Goal: Task Accomplishment & Management: Use online tool/utility

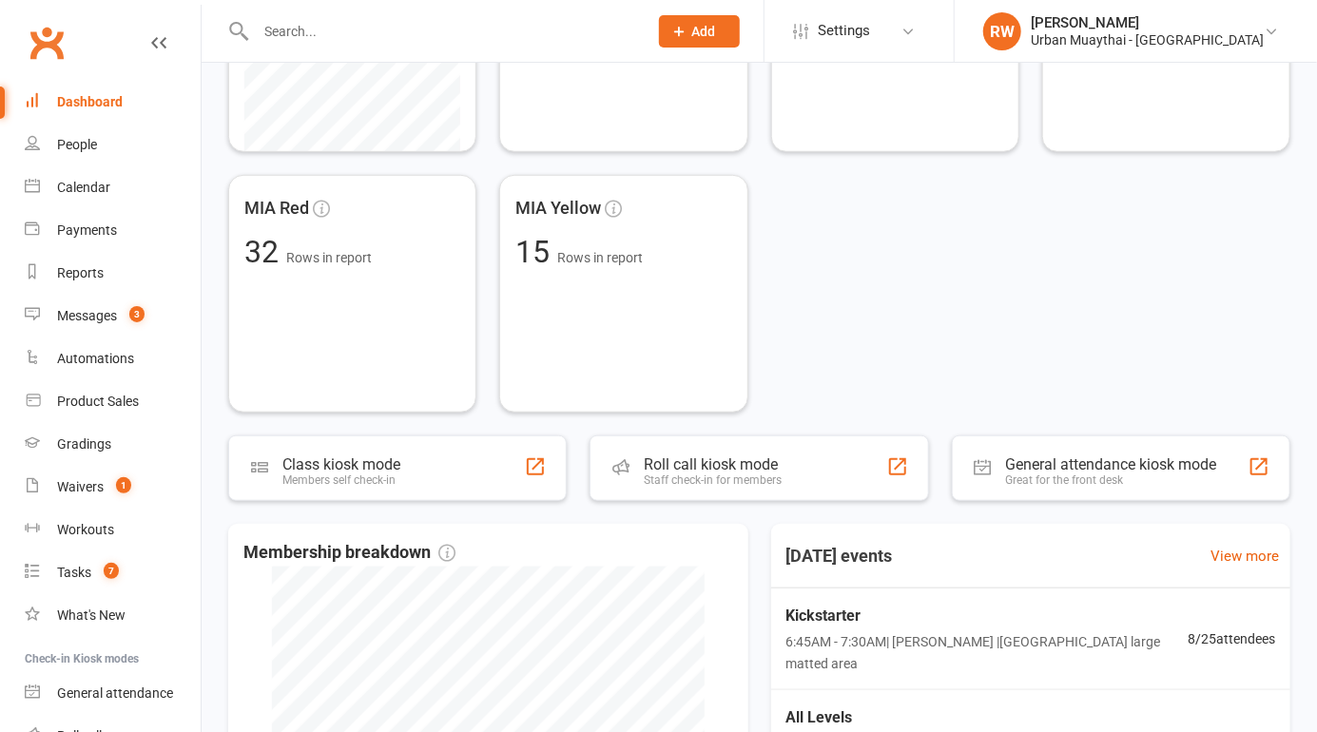
scroll to position [504, 0]
click at [731, 464] on div "Roll call kiosk mode" at bounding box center [713, 463] width 138 height 18
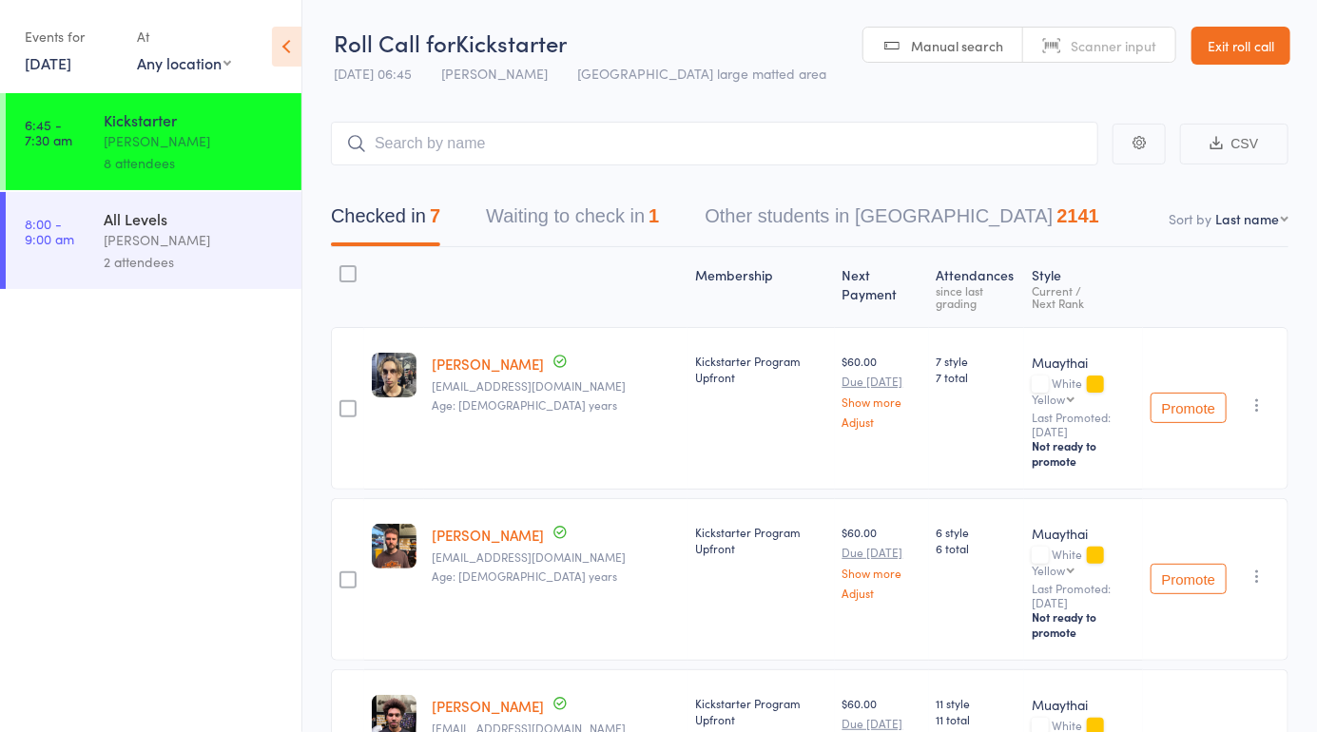
click at [190, 247] on div "[PERSON_NAME]" at bounding box center [195, 240] width 182 height 22
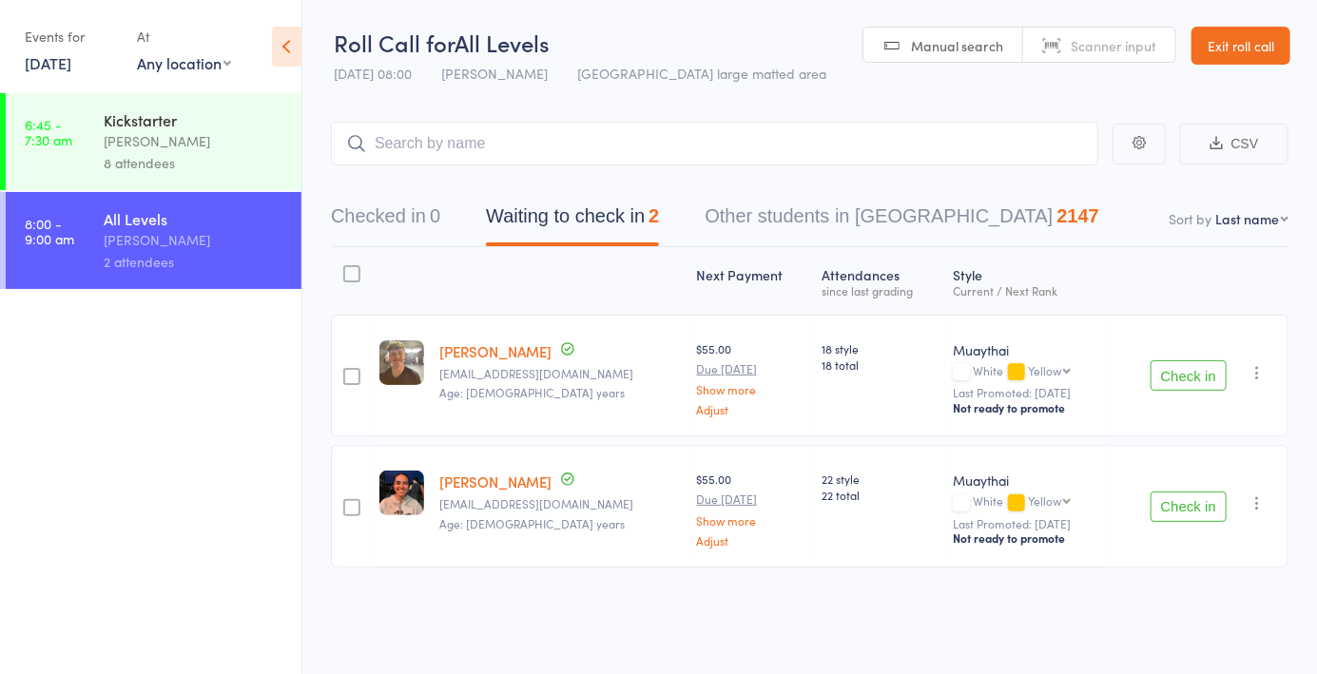
click at [1124, 53] on span "Scanner input" at bounding box center [1114, 45] width 86 height 19
click at [500, 152] on input "search" at bounding box center [714, 144] width 767 height 44
click at [1267, 222] on select "First name Last name Birthday today? Behind on payments? Check in time Next pay…" at bounding box center [1251, 218] width 73 height 19
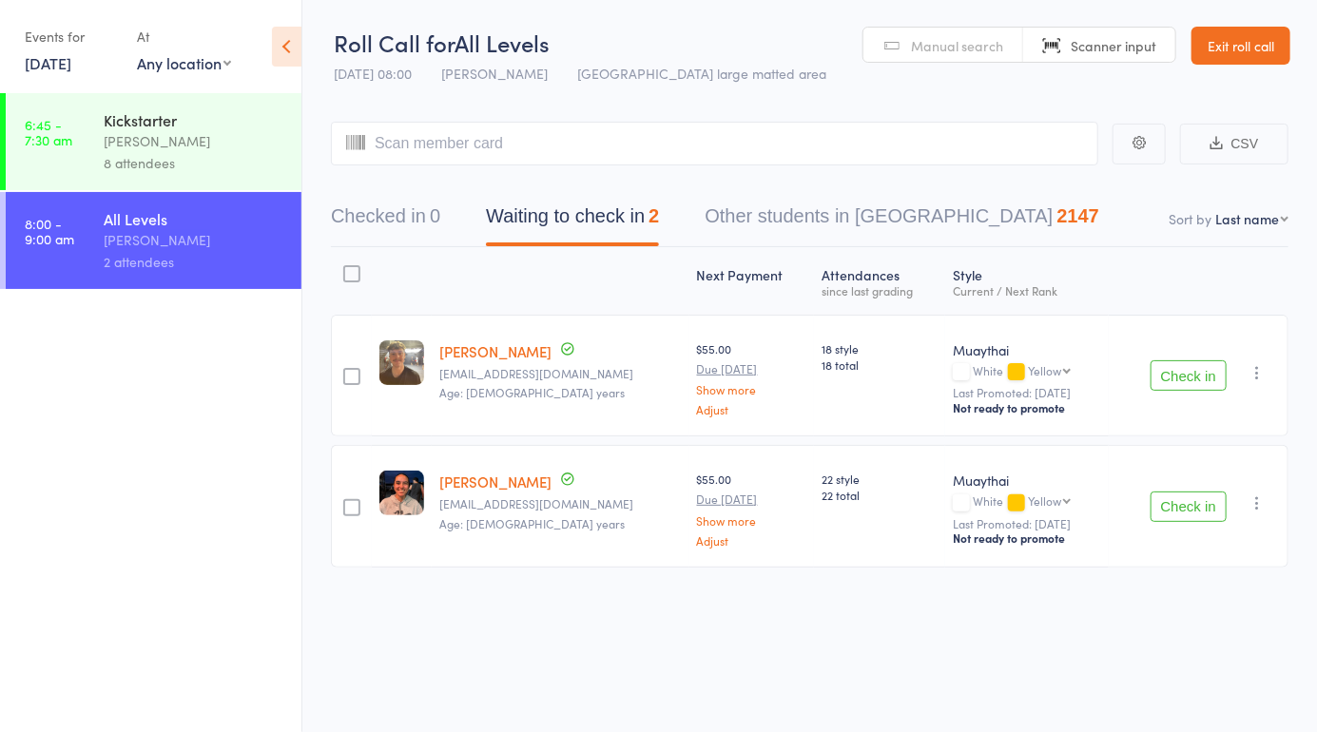
select select "4"
click at [1215, 209] on select "First name Last name Birthday today? Behind on payments? Check in time Next pay…" at bounding box center [1251, 218] width 73 height 19
click at [397, 215] on button "Checked in 0" at bounding box center [385, 221] width 109 height 50
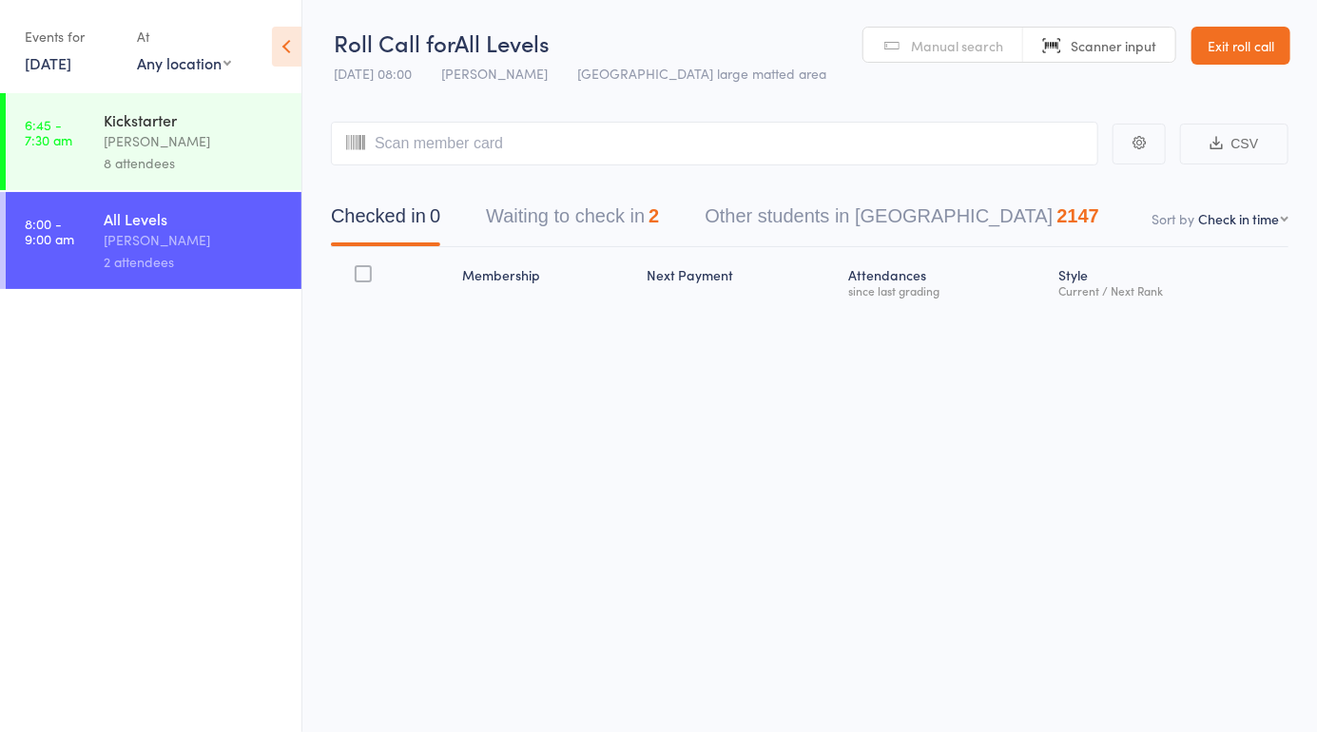
click at [1128, 49] on span "Scanner input" at bounding box center [1114, 45] width 86 height 19
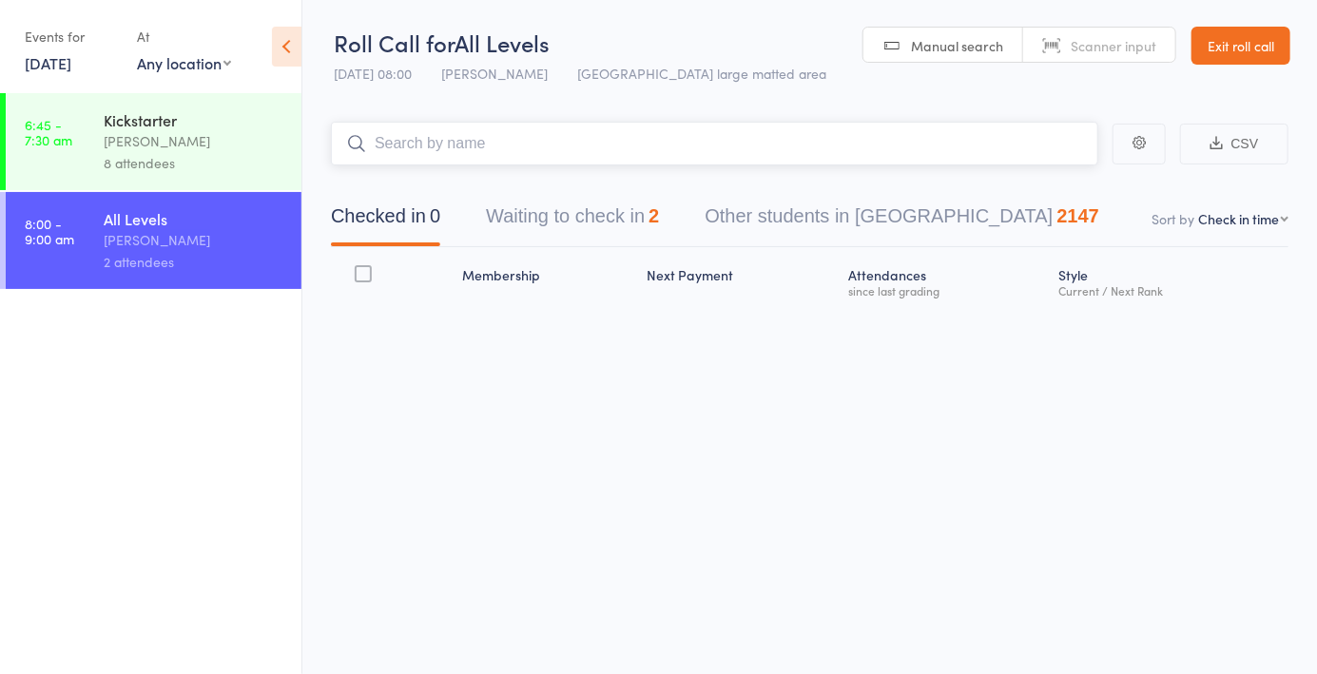
click at [452, 163] on input "search" at bounding box center [714, 144] width 767 height 44
click at [455, 149] on input "search" at bounding box center [714, 144] width 767 height 44
click at [527, 148] on input "search" at bounding box center [714, 144] width 767 height 44
click at [1118, 50] on span "Scanner input" at bounding box center [1114, 45] width 86 height 19
type input "5684"
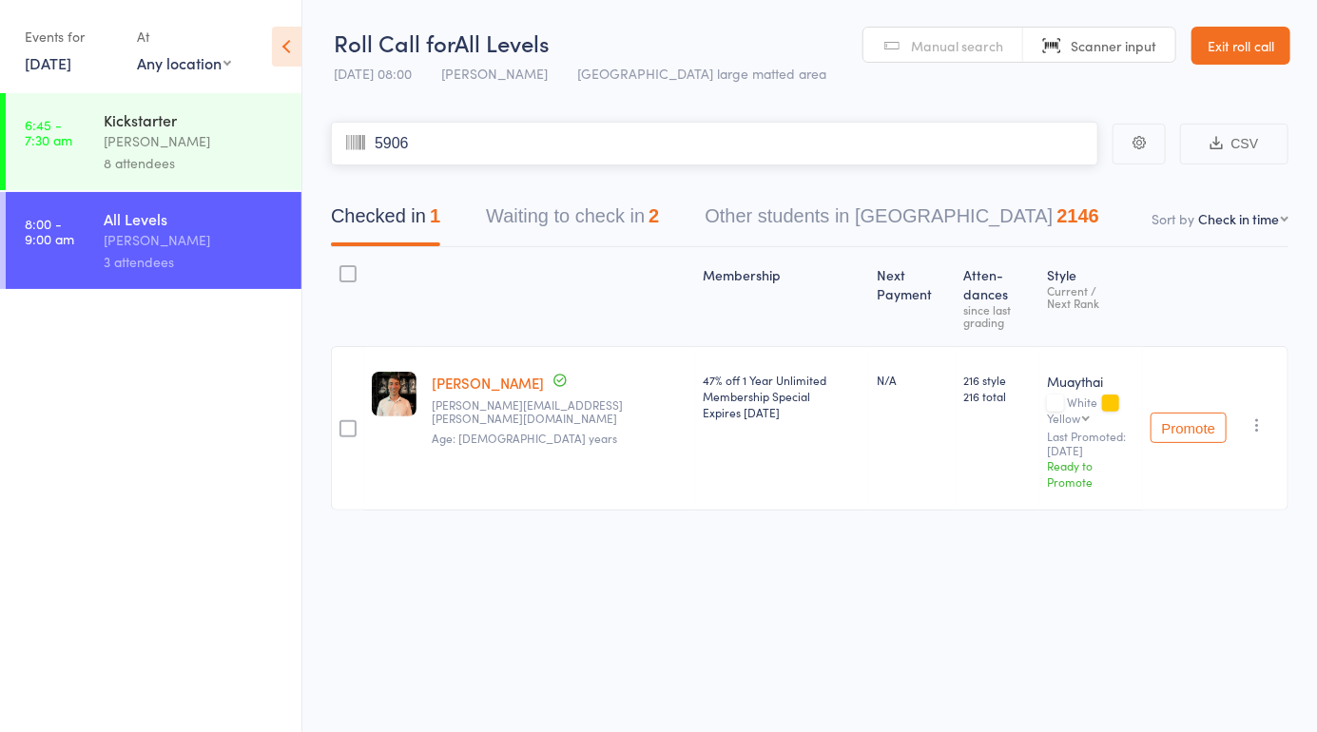
type input "5906"
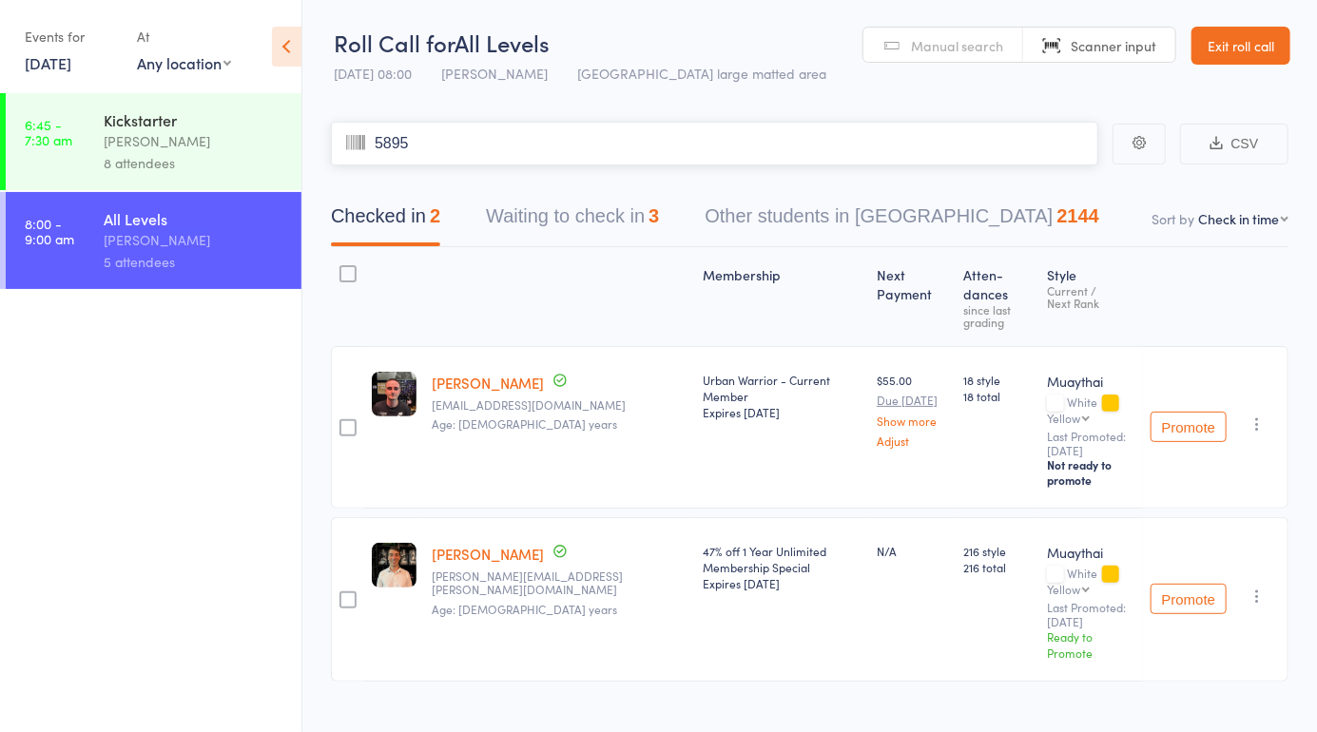
type input "5895"
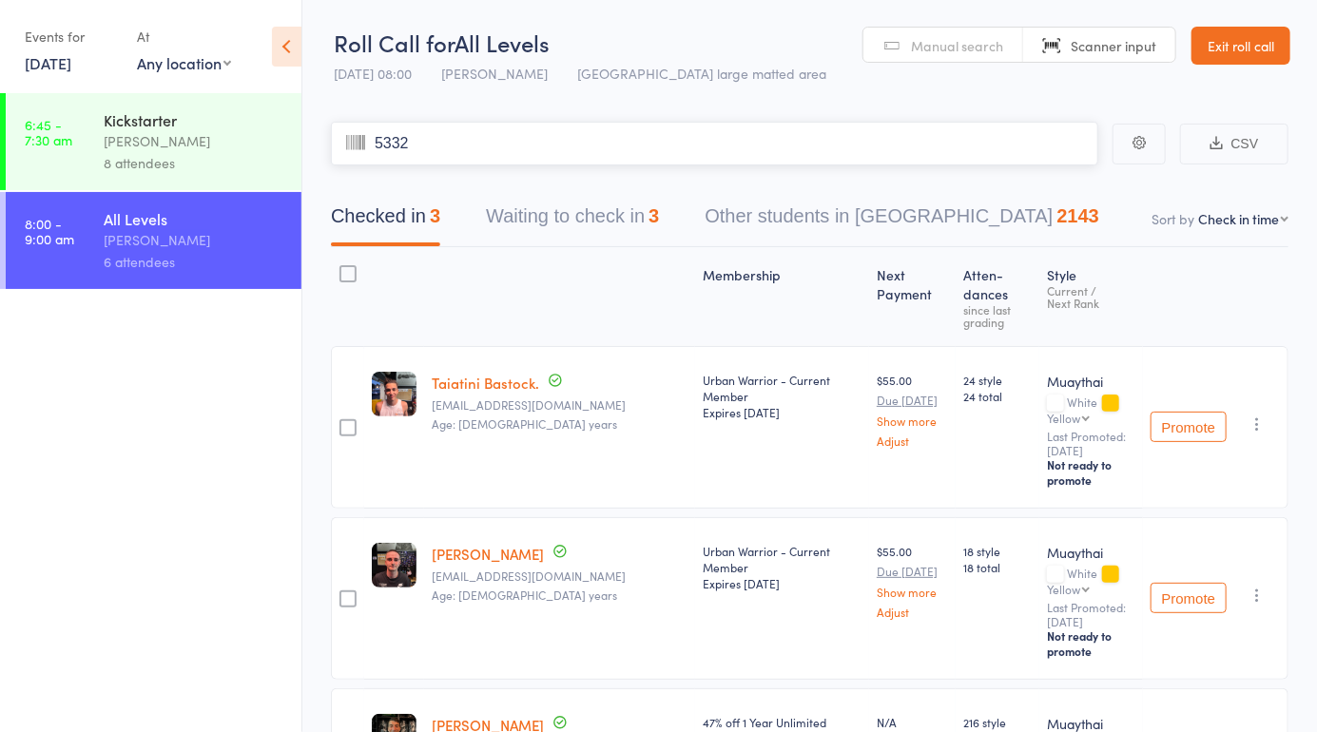
type input "5332"
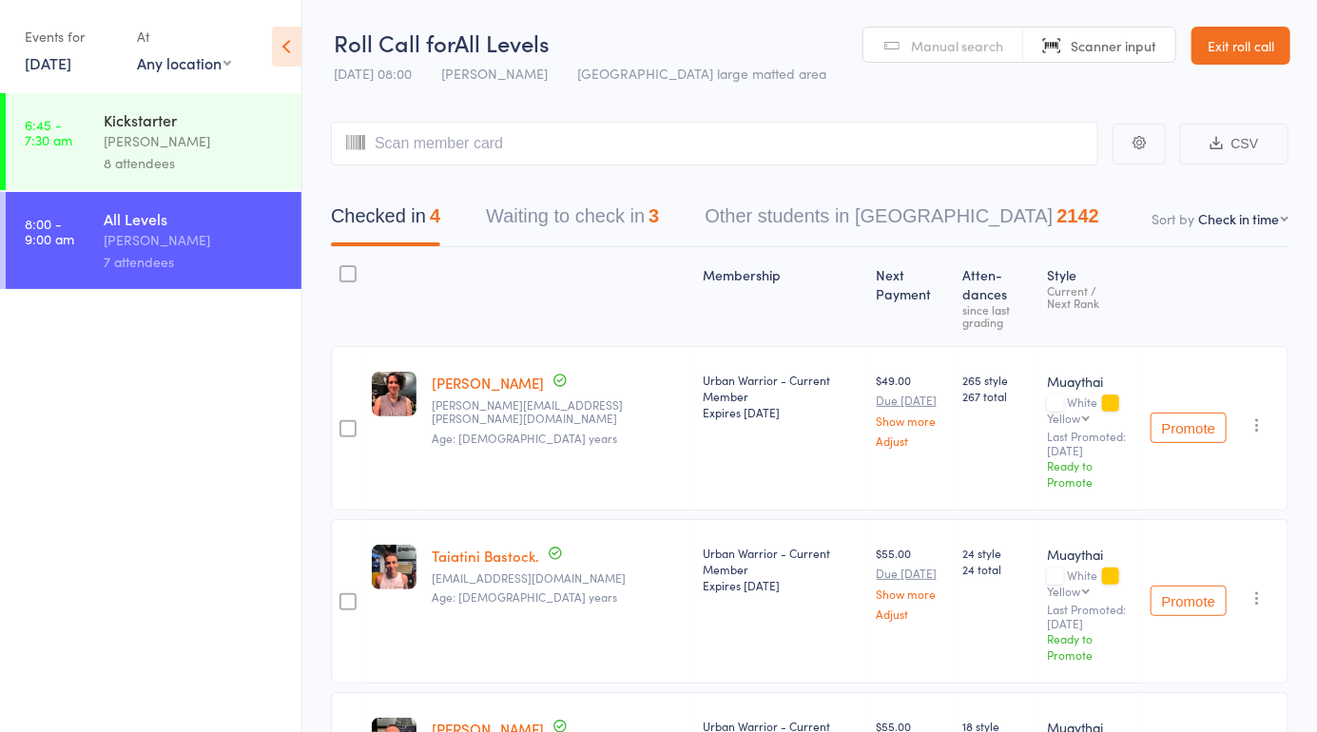
click at [935, 51] on span "Manual search" at bounding box center [957, 45] width 92 height 19
click at [610, 145] on input "search" at bounding box center [714, 144] width 767 height 44
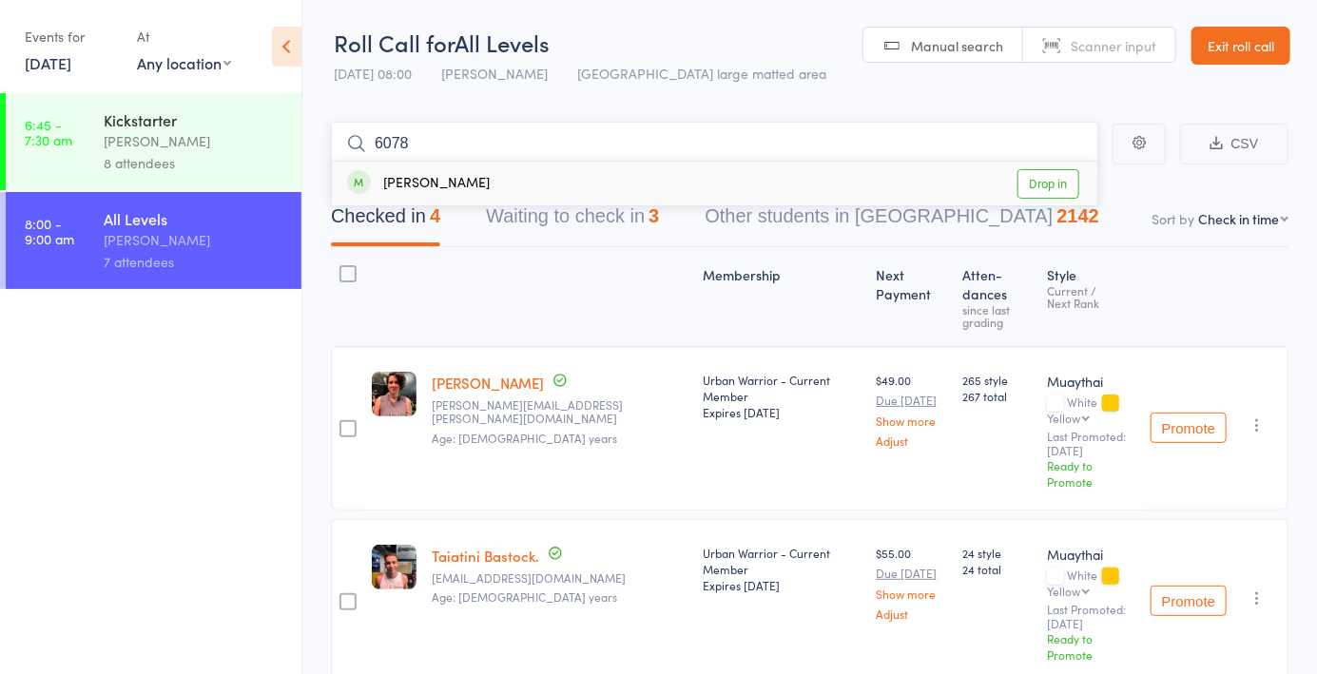
type input "6078"
click at [1069, 190] on link "Drop in" at bounding box center [1048, 183] width 62 height 29
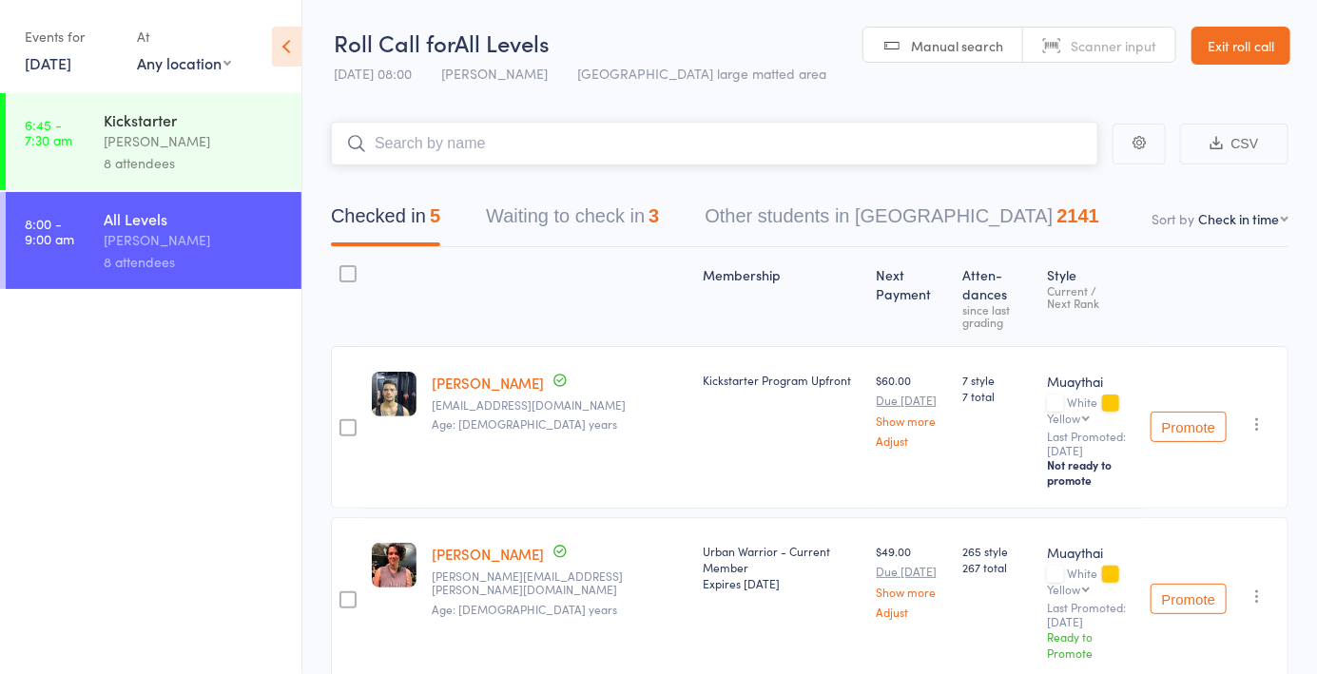
type input "7"
type input "5735"
click at [1052, 175] on link "Drop in" at bounding box center [1048, 183] width 62 height 29
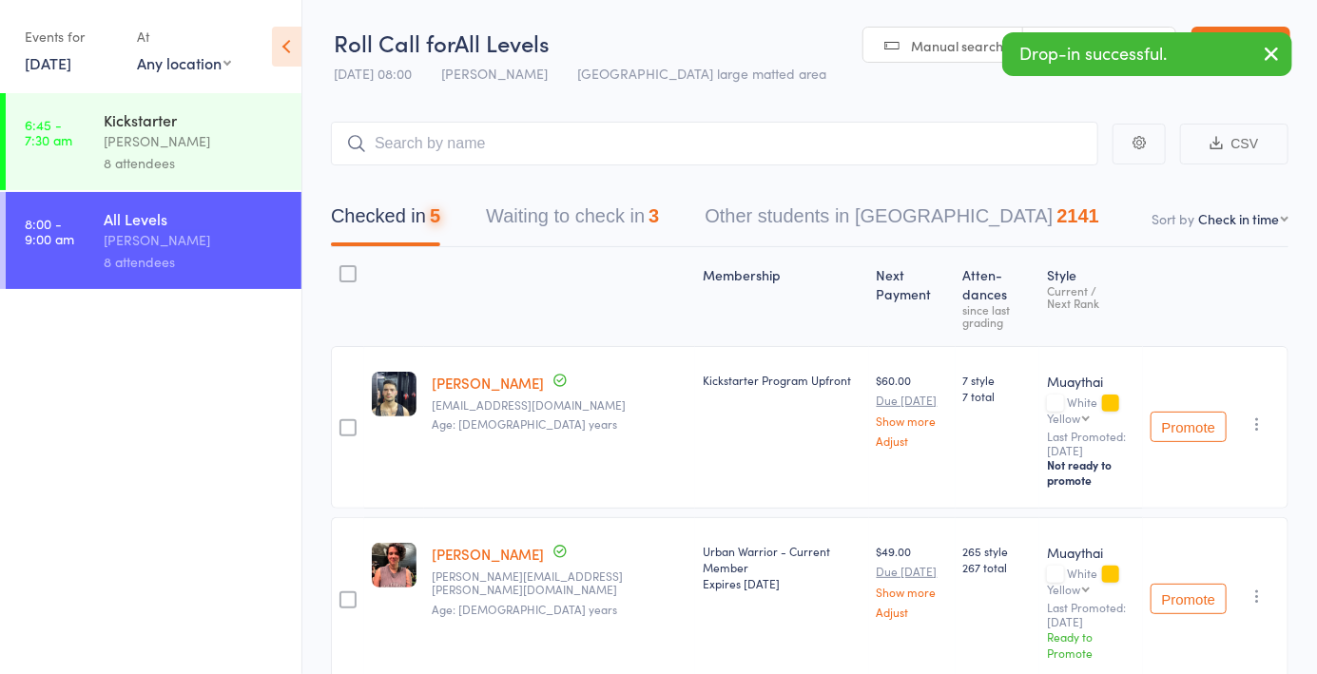
click at [1097, 61] on div "Drop-in successful." at bounding box center [1147, 54] width 290 height 44
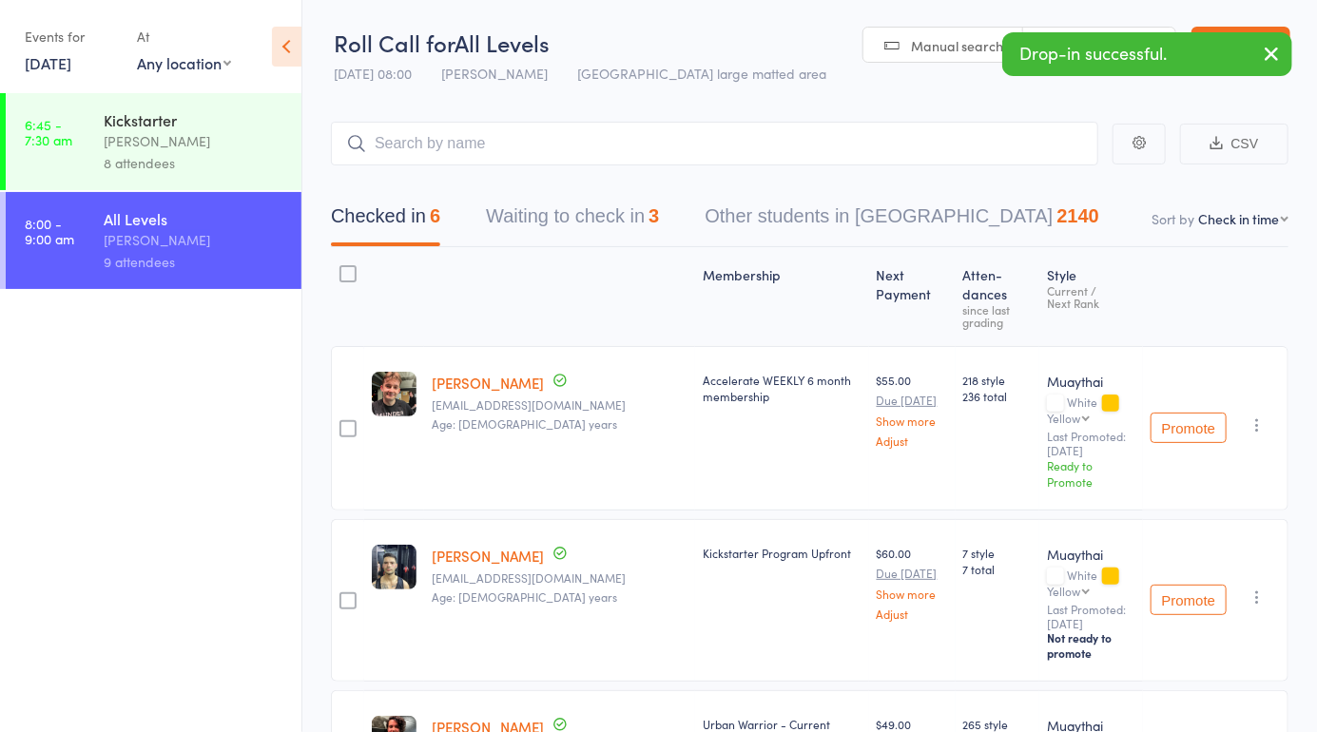
click at [1072, 49] on div "Drop-in successful." at bounding box center [1147, 54] width 290 height 44
click at [1080, 30] on link "Scanner input" at bounding box center [1099, 46] width 152 height 36
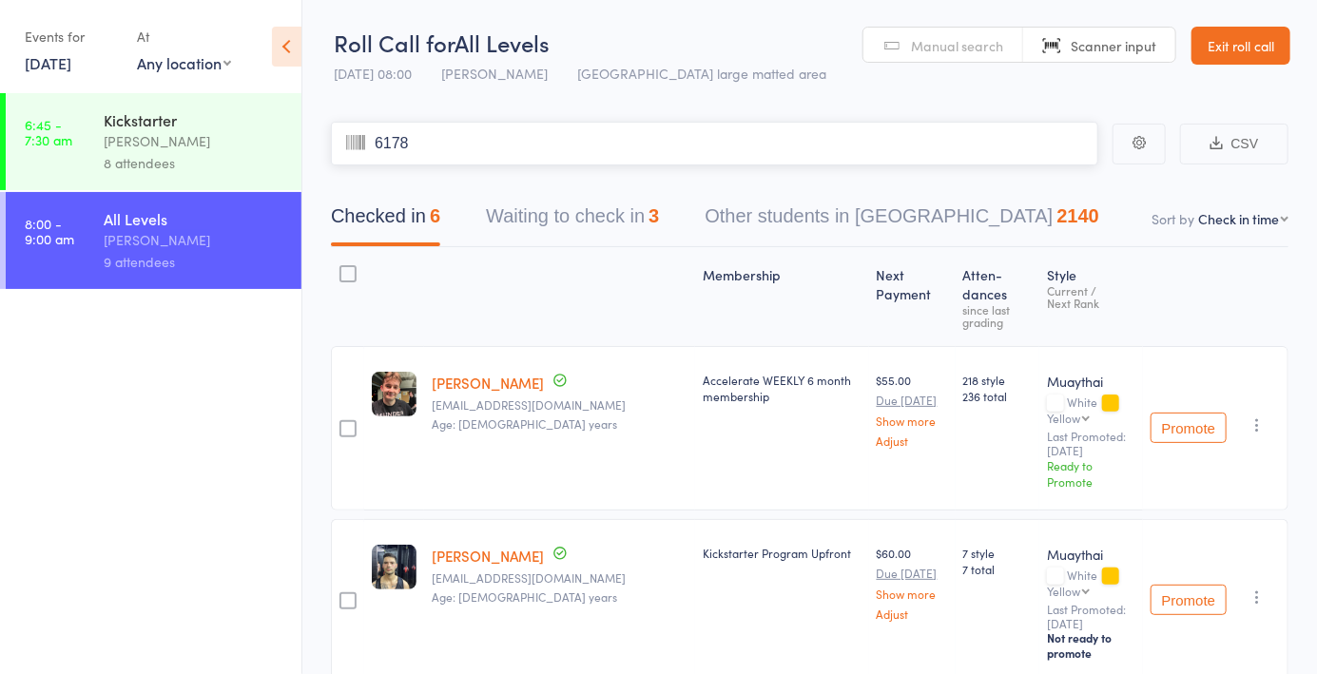
type input "6178"
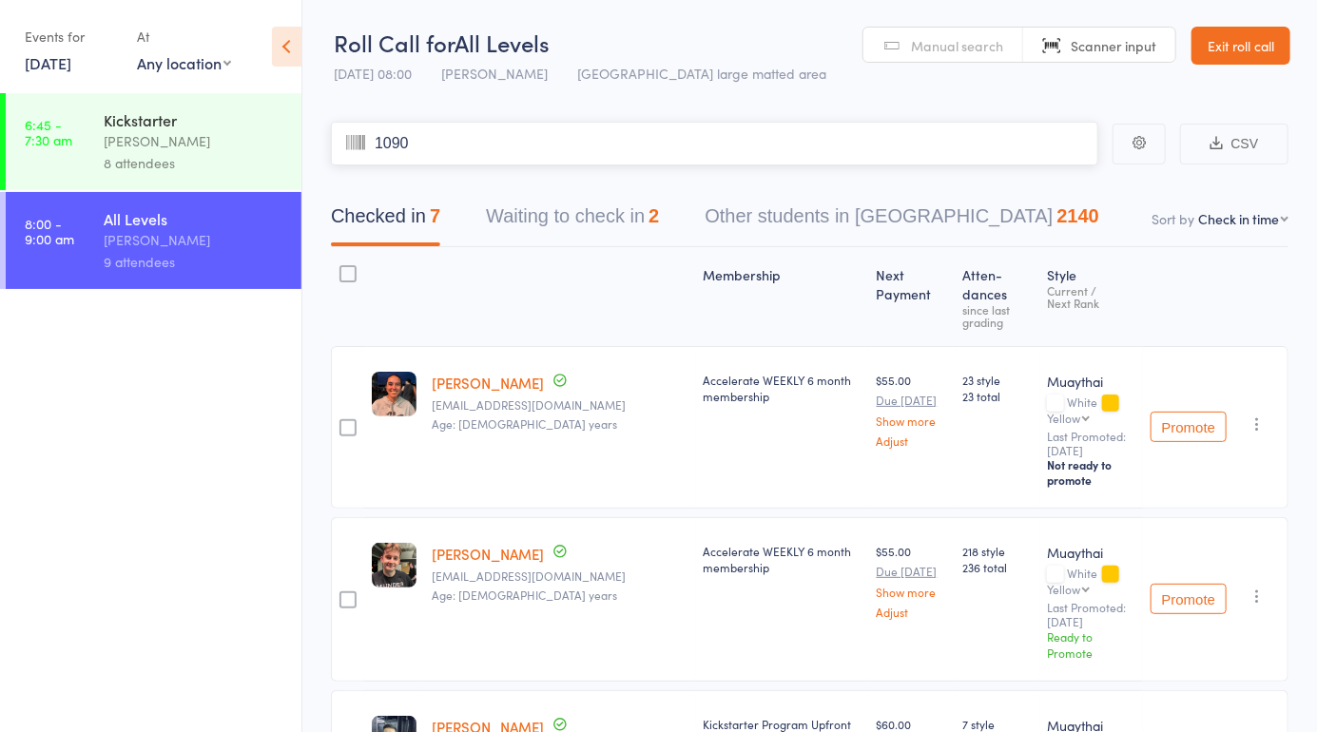
type input "1090"
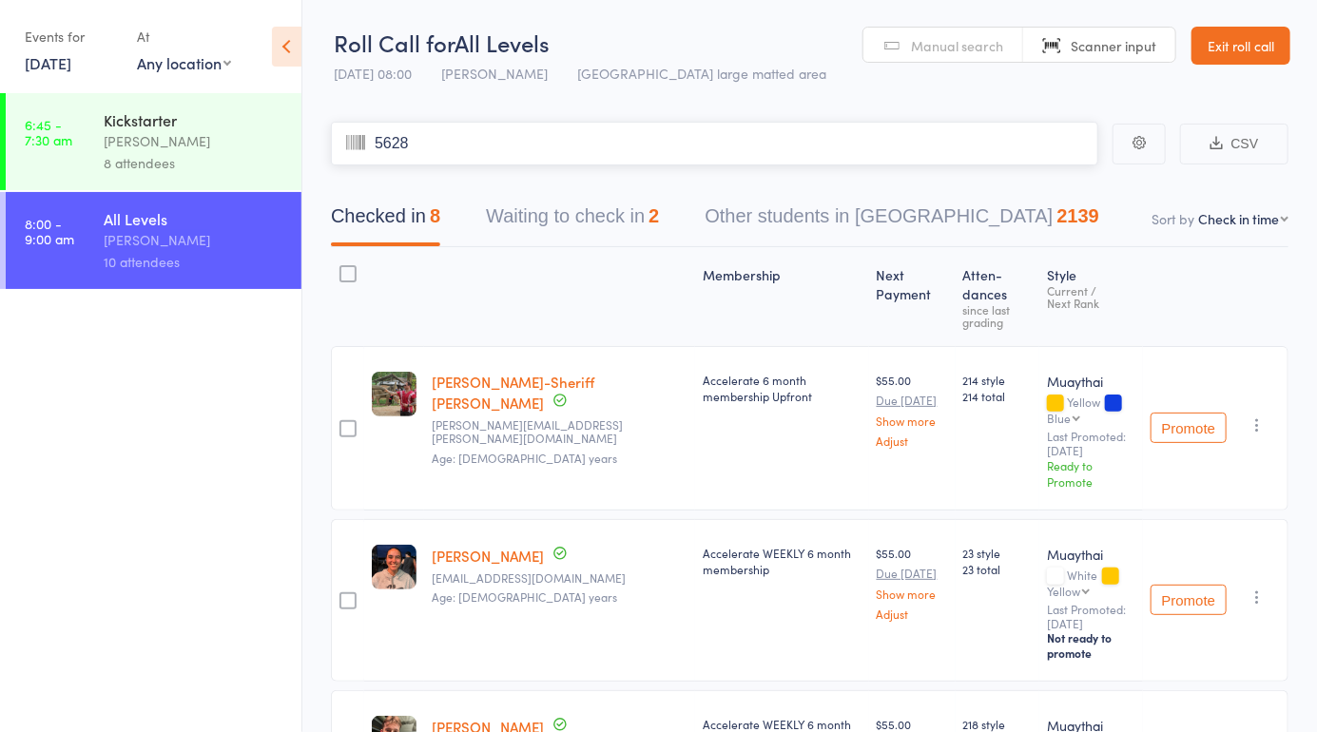
type input "5628"
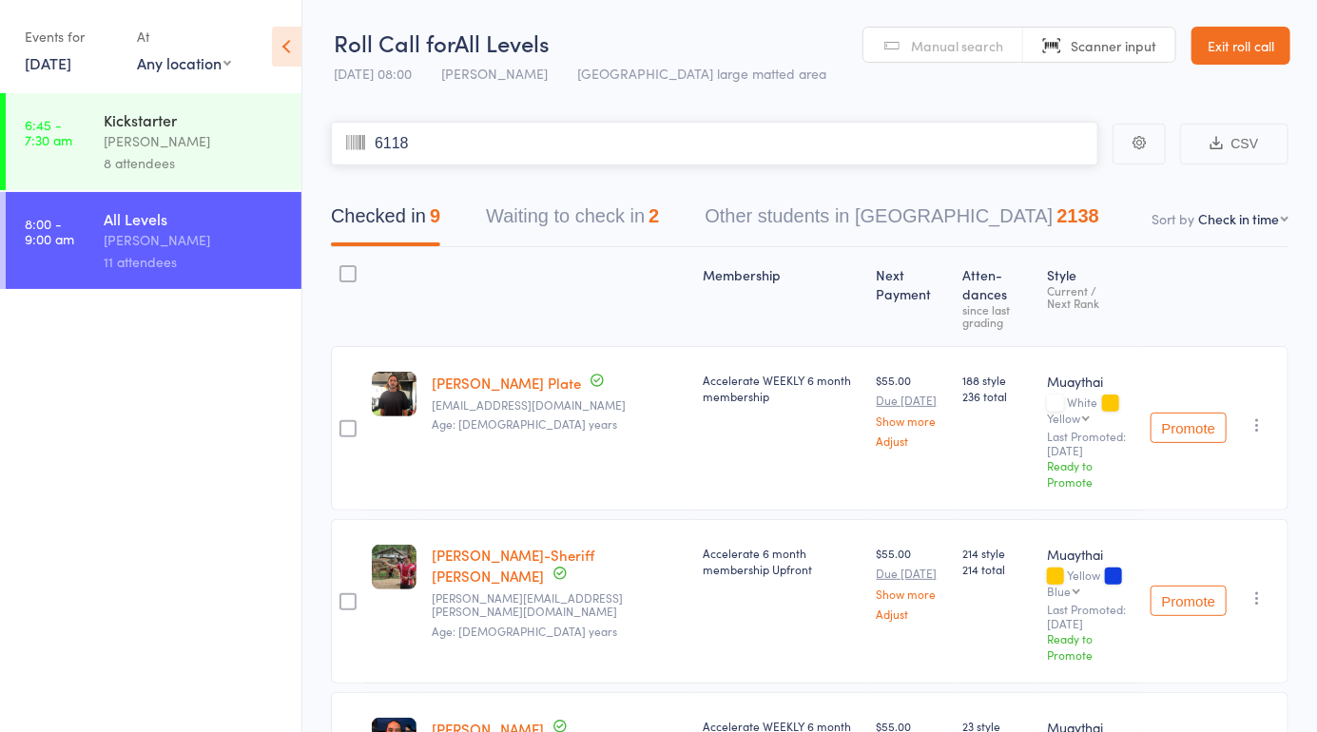
type input "6118"
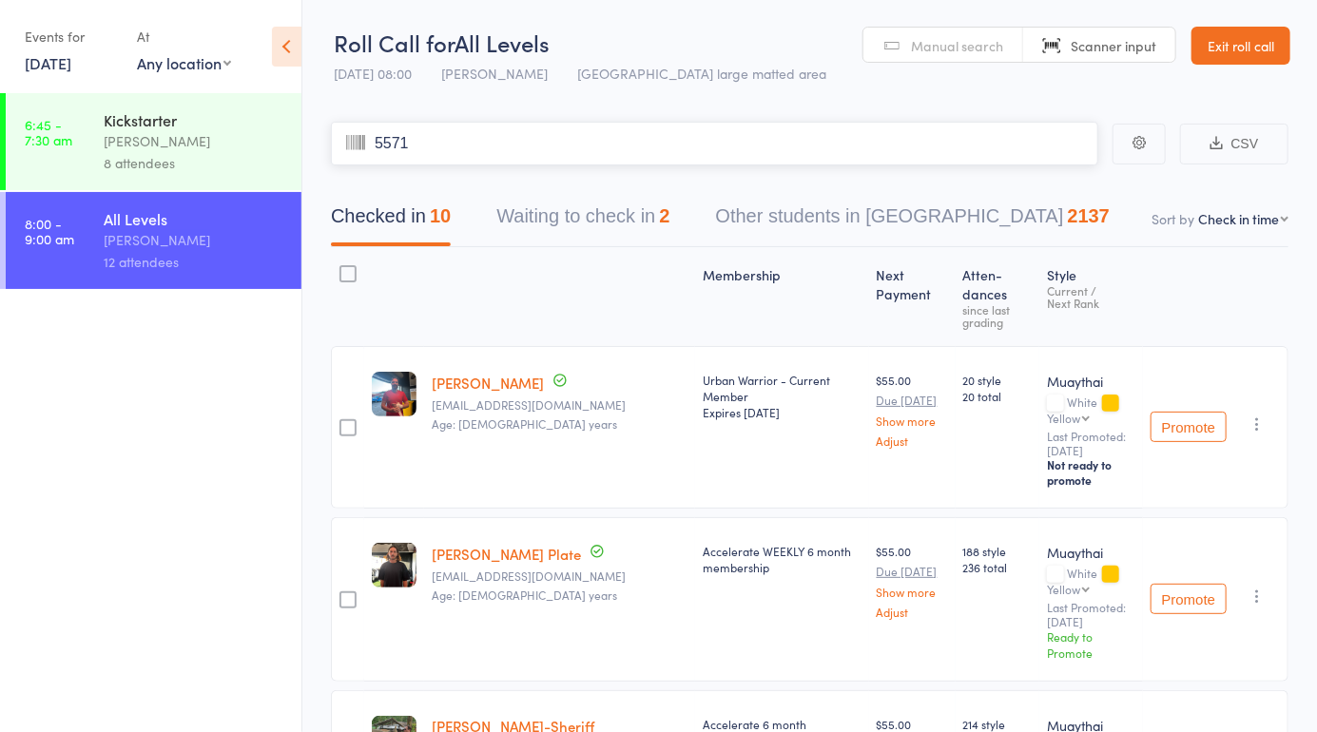
type input "5571"
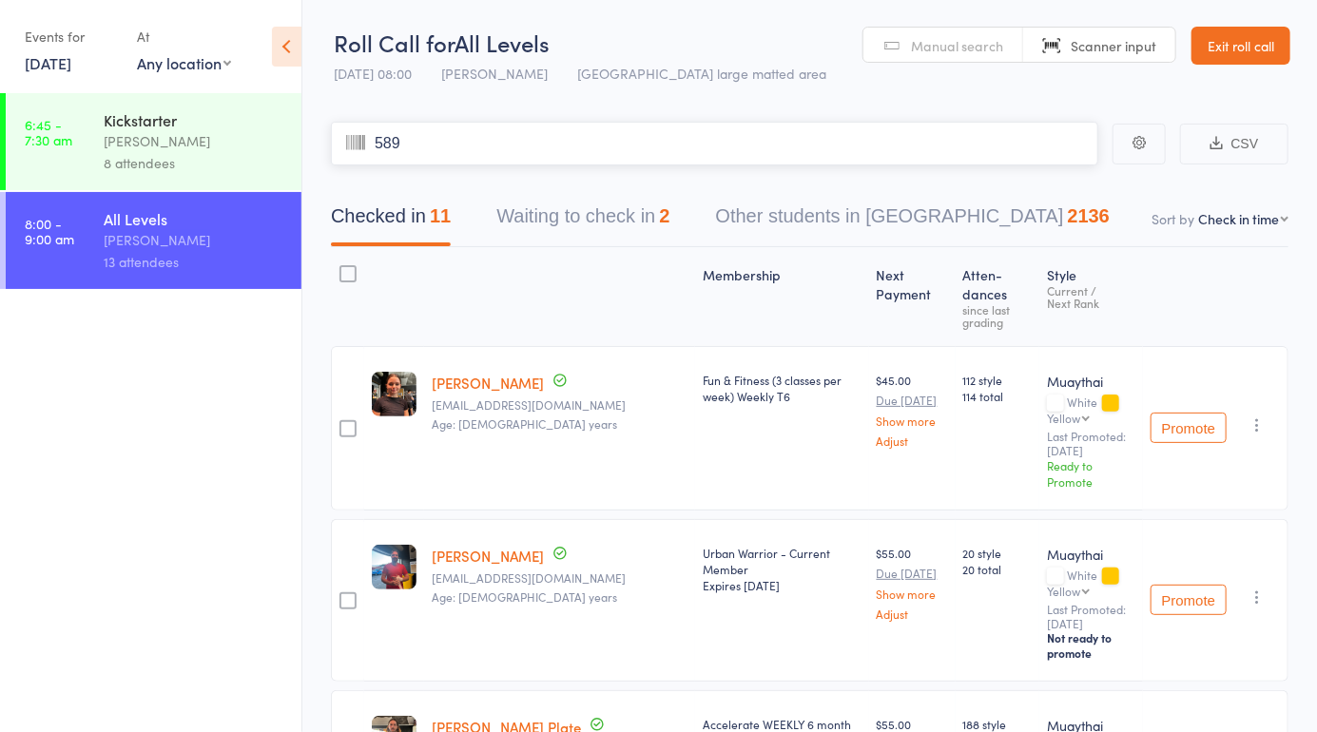
type input "5893"
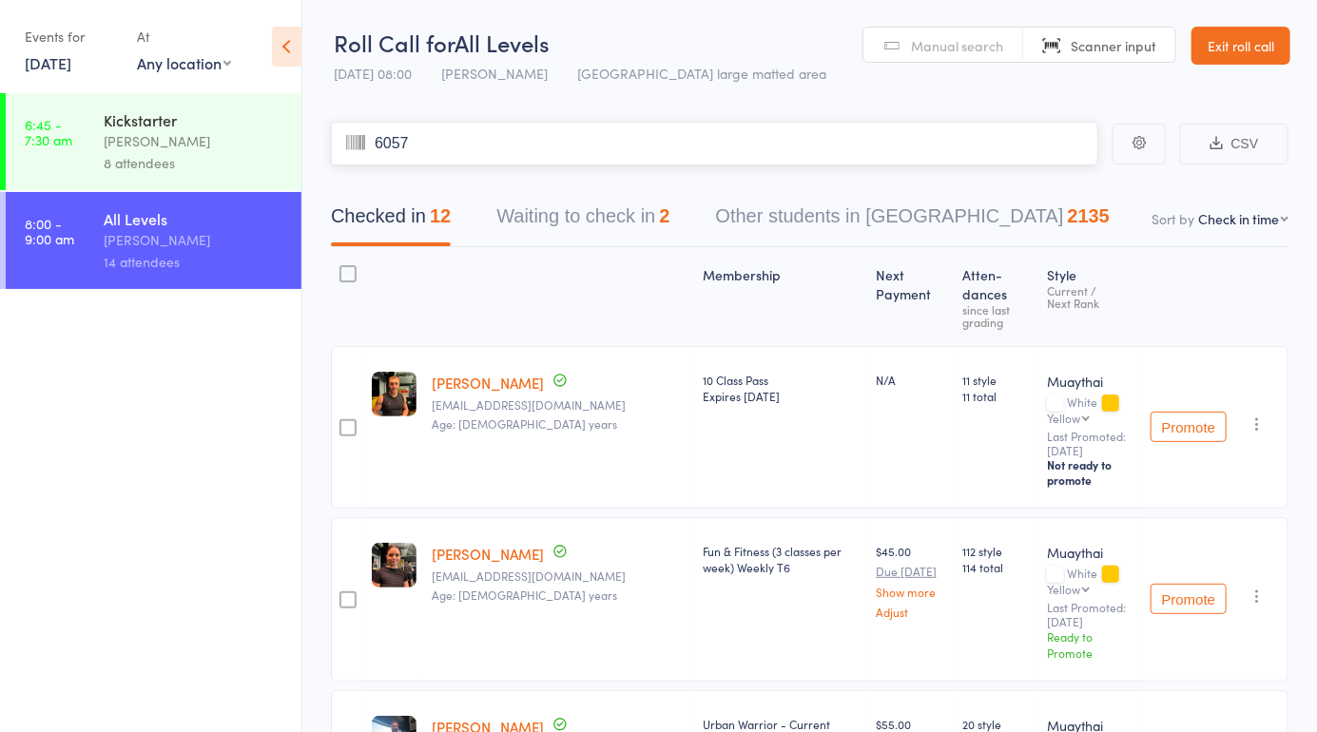
type input "6057"
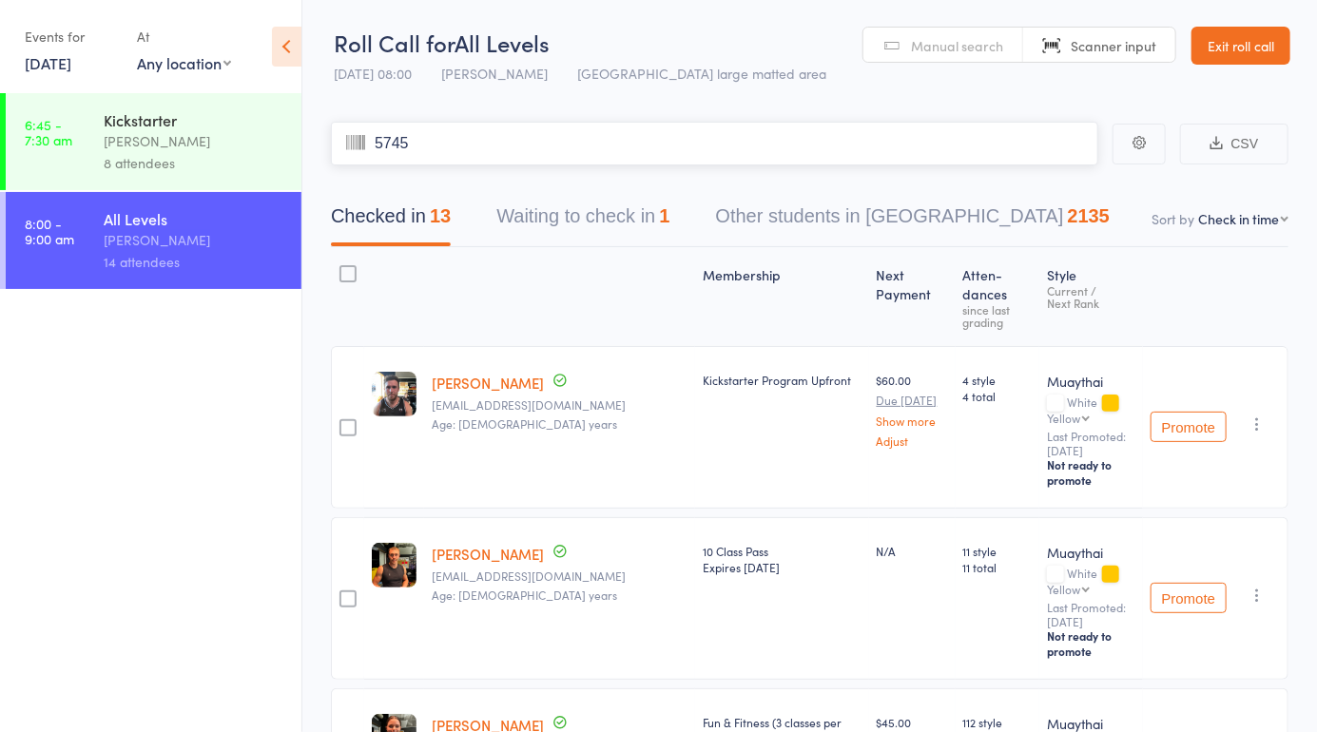
type input "5745"
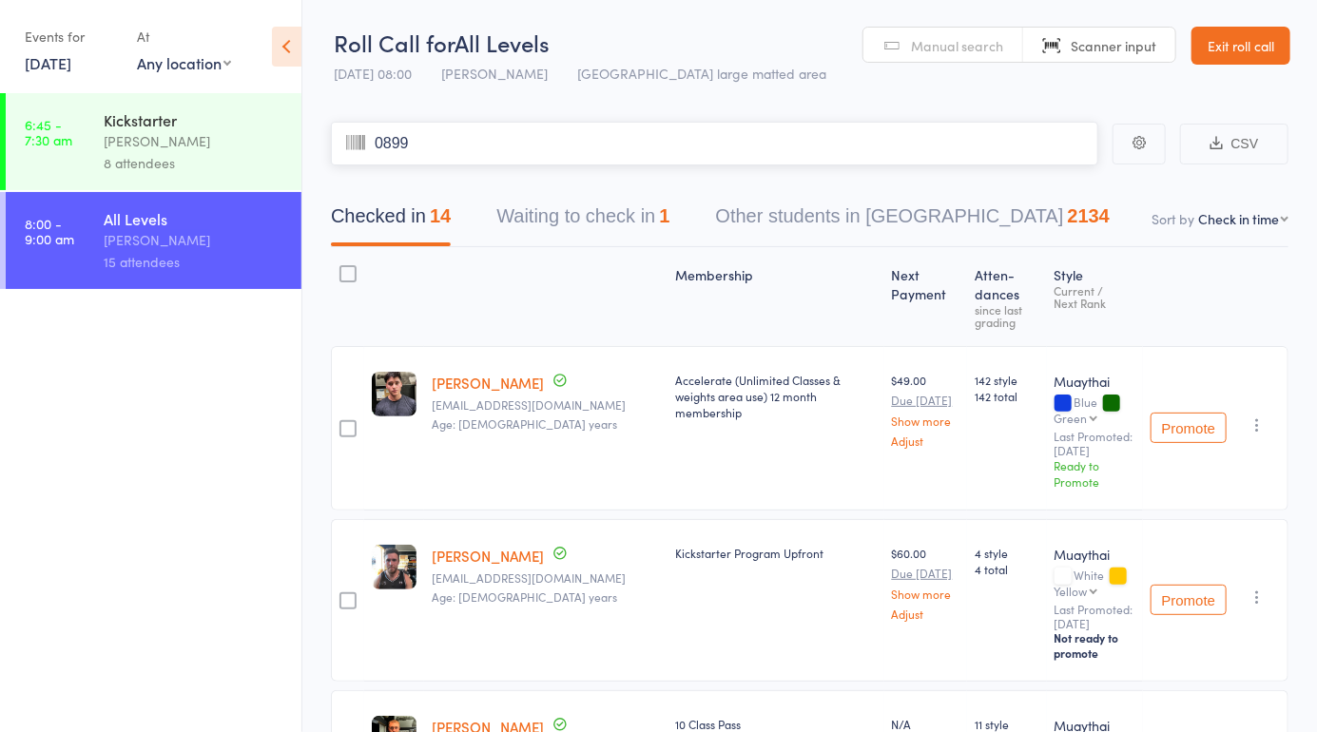
type input "0899"
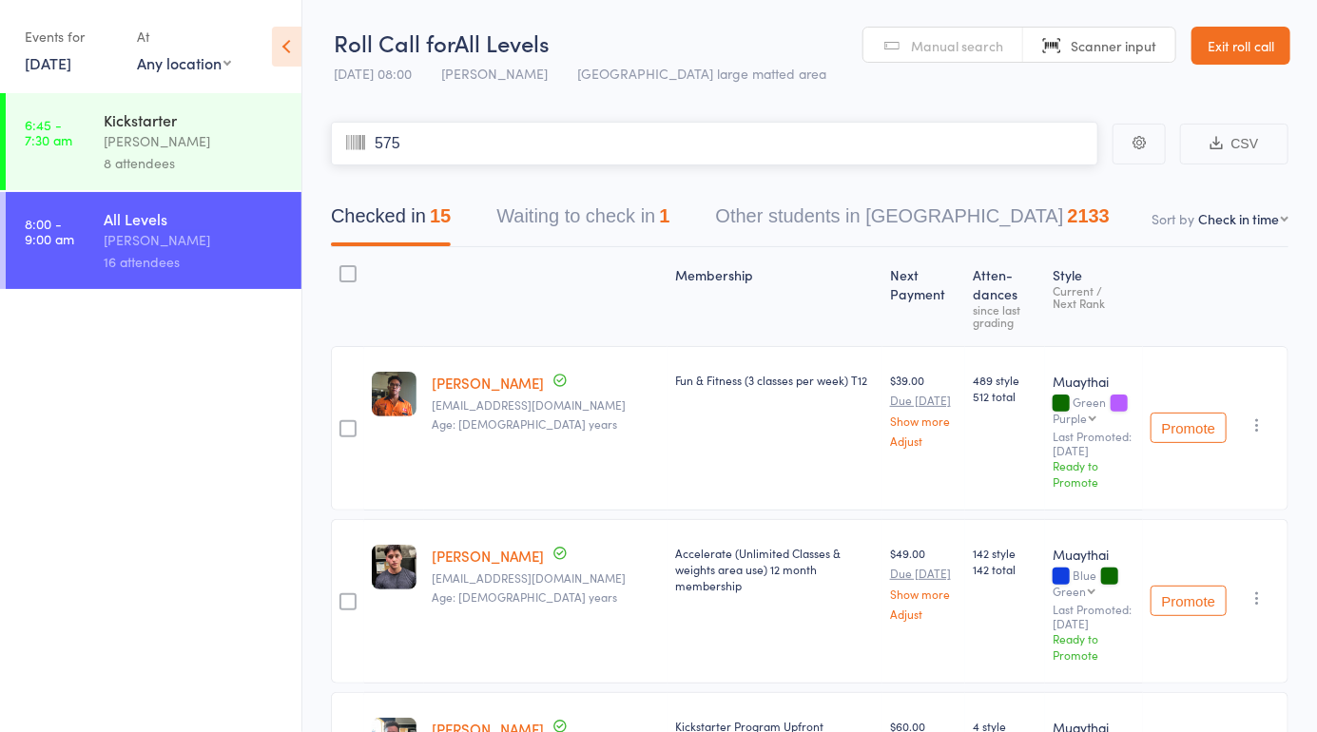
type input "5752"
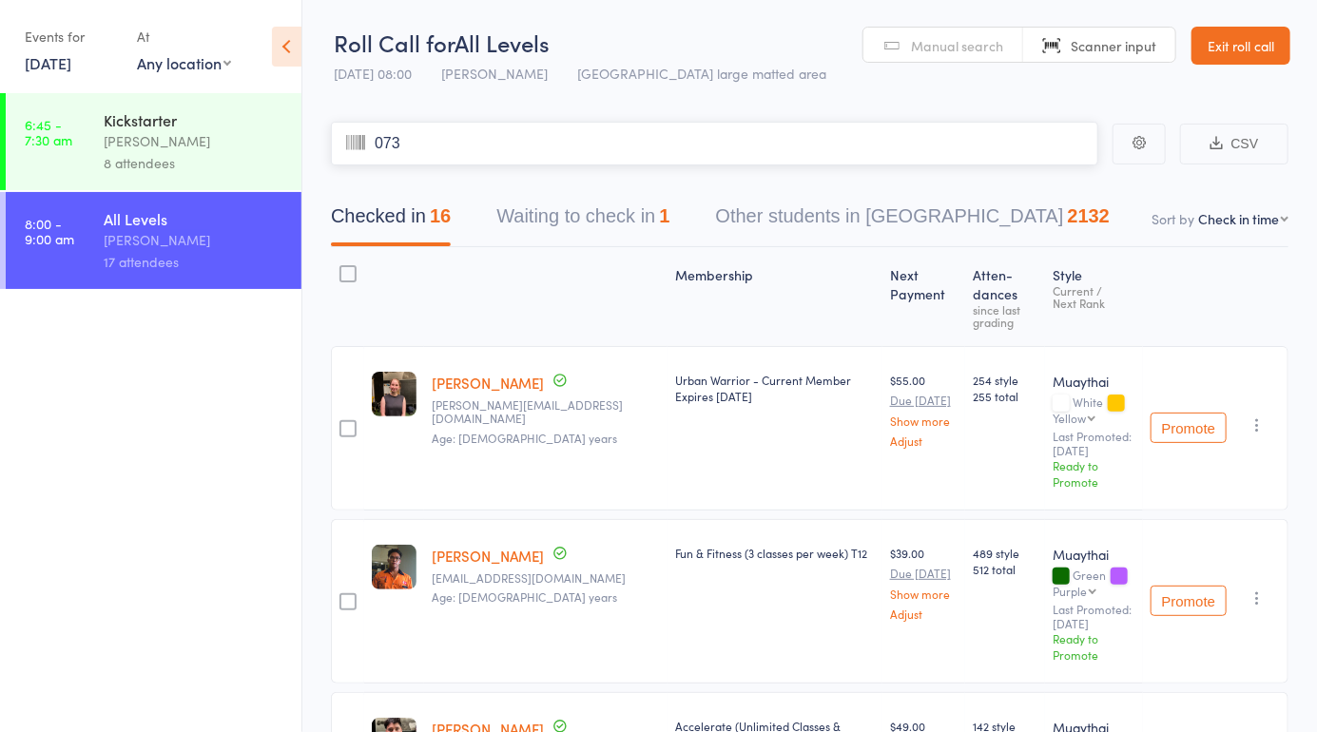
type input "0738"
